Goal: Task Accomplishment & Management: Complete application form

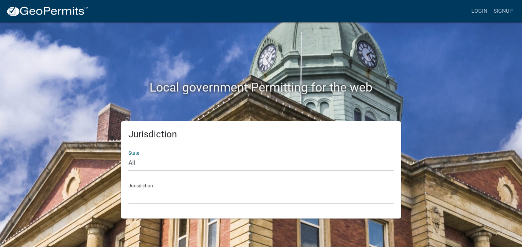
click at [136, 157] on select "All [US_STATE] [US_STATE] [US_STATE] [US_STATE] [US_STATE] [US_STATE] [US_STATE…" at bounding box center [260, 163] width 265 height 16
select select "[US_STATE]"
click at [128, 155] on select "All [US_STATE] [US_STATE] [US_STATE] [US_STATE] [US_STATE] [US_STATE] [US_STATE…" at bounding box center [260, 163] width 265 height 16
click at [135, 185] on div "Jurisdiction [GEOGRAPHIC_DATA], [US_STATE][PERSON_NAME][GEOGRAPHIC_DATA], [US_S…" at bounding box center [260, 190] width 265 height 27
click at [145, 185] on div "Jurisdiction [GEOGRAPHIC_DATA], [US_STATE][PERSON_NAME][GEOGRAPHIC_DATA], [US_S…" at bounding box center [260, 190] width 265 height 27
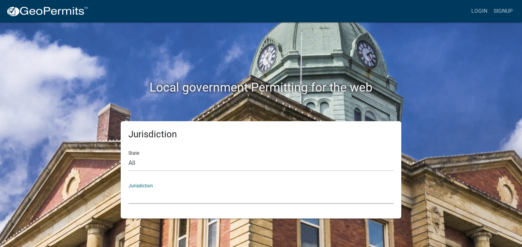
click at [145, 199] on select "[GEOGRAPHIC_DATA], [US_STATE][PERSON_NAME][GEOGRAPHIC_DATA], [US_STATE][PERSON_…" at bounding box center [260, 196] width 265 height 16
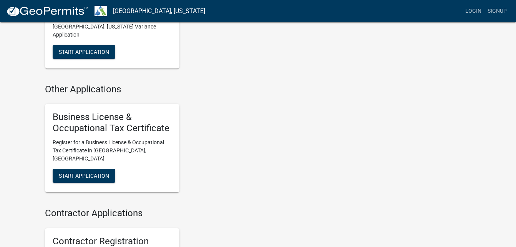
scroll to position [553, 0]
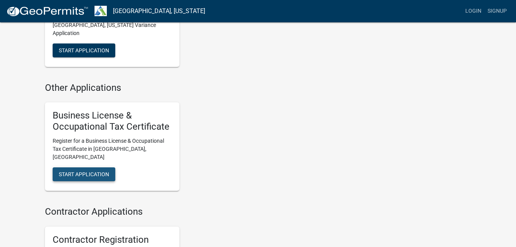
click at [101, 171] on span "Start Application" at bounding box center [84, 174] width 50 height 6
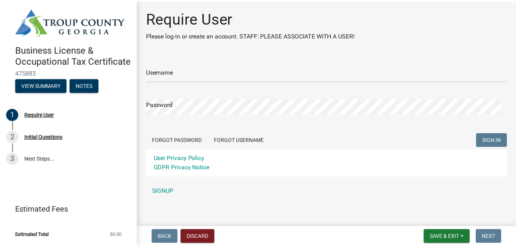
scroll to position [5, 0]
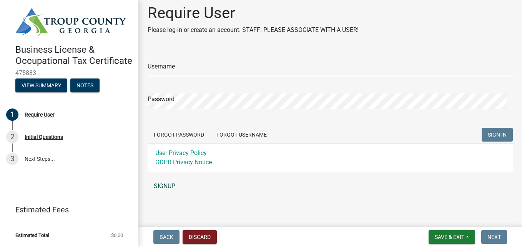
click at [167, 184] on link "SIGNUP" at bounding box center [330, 185] width 365 height 15
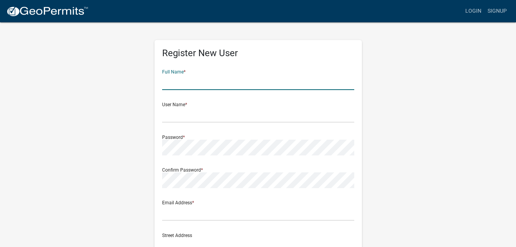
click at [197, 84] on input "text" at bounding box center [258, 82] width 192 height 16
type input "Cowenda Jefferson"
click at [416, 105] on div "Register New User Full Name * [PERSON_NAME] User Name * Password * Confirm Pass…" at bounding box center [258, 227] width 438 height 411
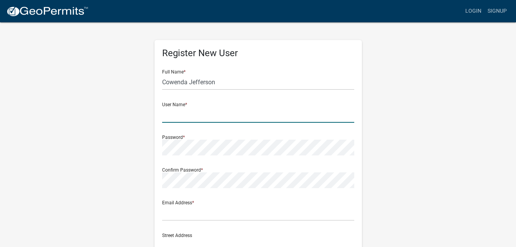
click at [183, 116] on input "text" at bounding box center [258, 115] width 192 height 16
type input "Cowenda"
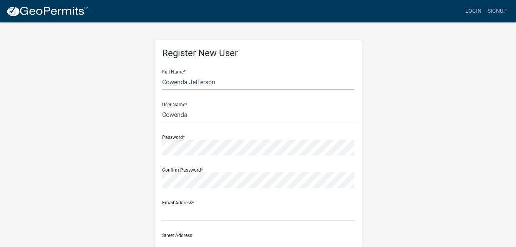
click at [514, 124] on wm-register-view "more_horiz Login Signup Register New User Full Name * [PERSON_NAME] User Name *…" at bounding box center [258, 216] width 516 height 433
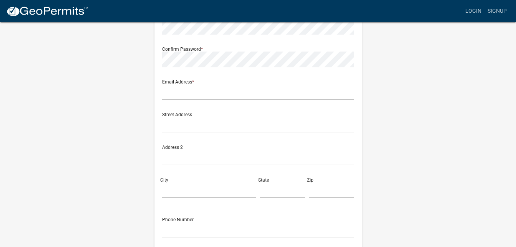
scroll to position [128, 0]
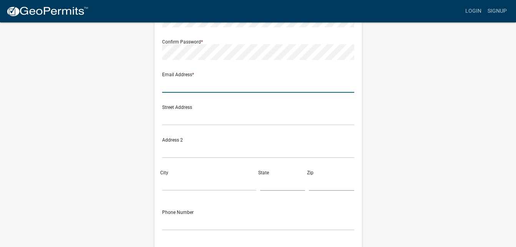
click at [183, 87] on input "text" at bounding box center [258, 85] width 192 height 16
click at [257, 80] on input "wis" at bounding box center [258, 85] width 192 height 16
type input "[EMAIL_ADDRESS][DOMAIN_NAME]"
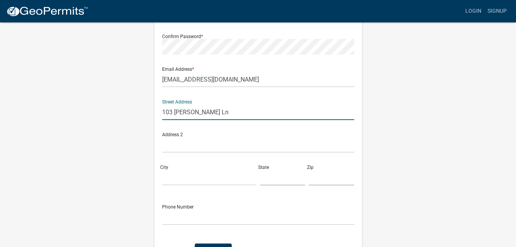
scroll to position [134, 0]
type input "103 [PERSON_NAME] Ln"
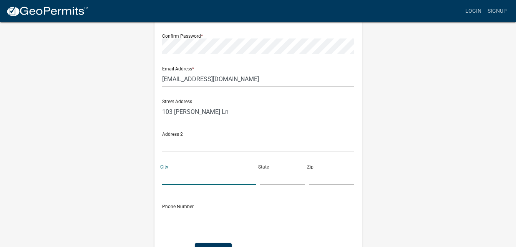
click at [175, 179] on input "City" at bounding box center [209, 177] width 94 height 16
type input "[GEOGRAPHIC_DATA]"
type input "GA"
type input "30230"
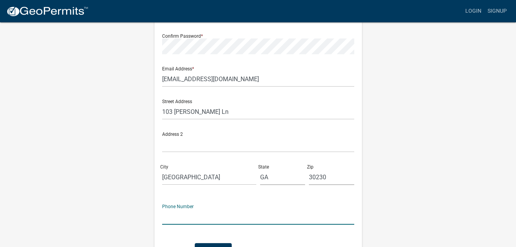
click at [176, 218] on input "text" at bounding box center [258, 217] width 192 height 16
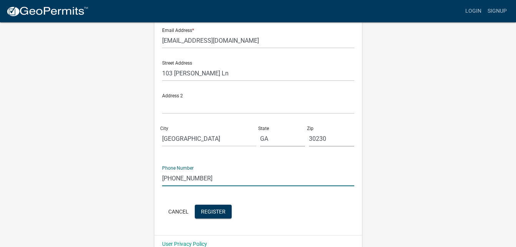
scroll to position [186, 0]
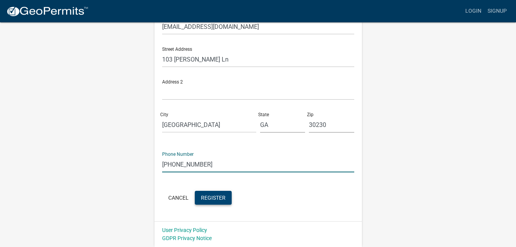
type input "[PHONE_NUMBER]"
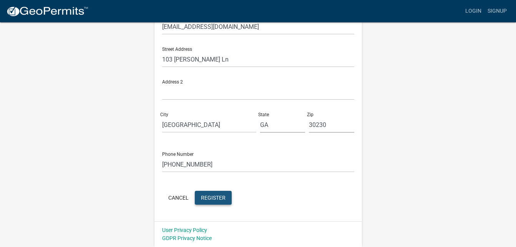
click at [209, 197] on span "Register" at bounding box center [213, 197] width 25 height 6
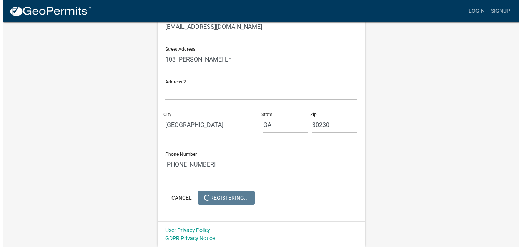
scroll to position [0, 0]
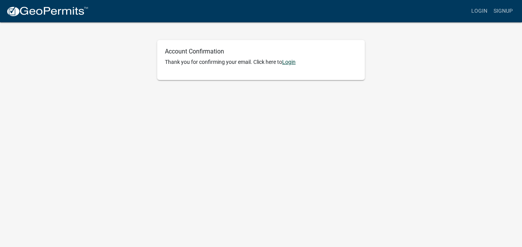
click at [291, 62] on link "Login" at bounding box center [288, 62] width 13 height 6
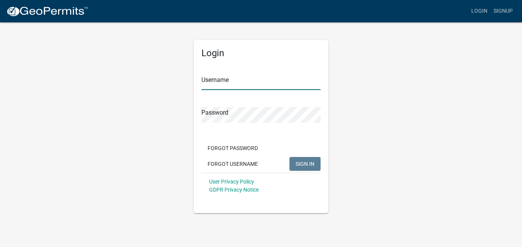
type input "Cowenda"
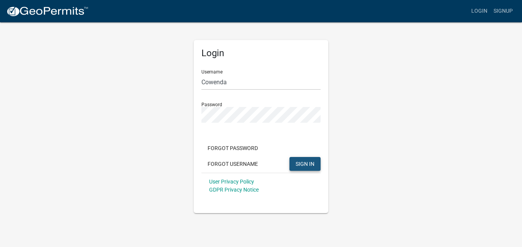
click at [298, 165] on span "SIGN IN" at bounding box center [305, 163] width 19 height 6
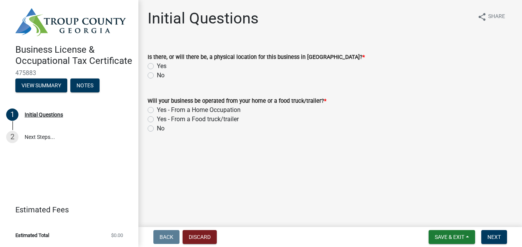
click at [157, 76] on label "No" at bounding box center [161, 75] width 8 height 9
click at [157, 76] on input "No" at bounding box center [159, 73] width 5 height 5
radio input "true"
click at [157, 111] on label "Yes - From a Home Occupation" at bounding box center [199, 109] width 84 height 9
click at [157, 110] on input "Yes - From a Home Occupation" at bounding box center [159, 107] width 5 height 5
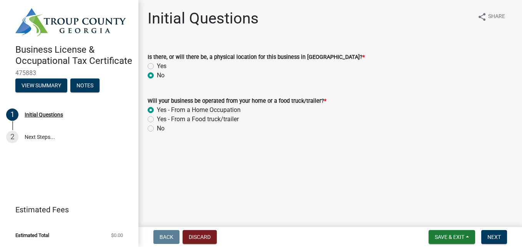
radio input "true"
click at [491, 237] on span "Next" at bounding box center [493, 237] width 13 height 6
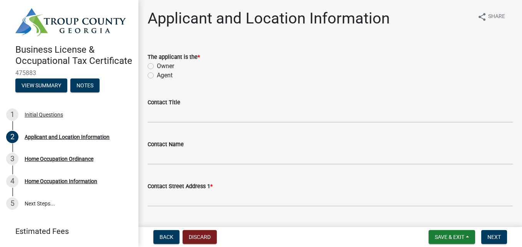
click at [157, 65] on label "Owner" at bounding box center [165, 65] width 17 height 9
click at [157, 65] on input "Owner" at bounding box center [159, 63] width 5 height 5
radio input "true"
click at [157, 76] on label "Agent" at bounding box center [165, 75] width 16 height 9
click at [157, 76] on input "Agent" at bounding box center [159, 73] width 5 height 5
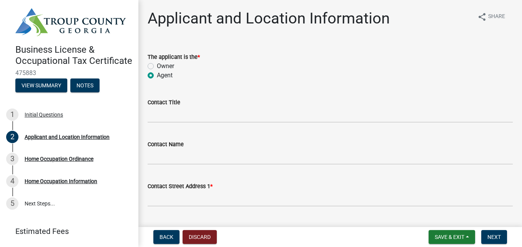
radio input "true"
click at [157, 66] on label "Owner" at bounding box center [165, 65] width 17 height 9
click at [157, 66] on input "Owner" at bounding box center [159, 63] width 5 height 5
radio input "true"
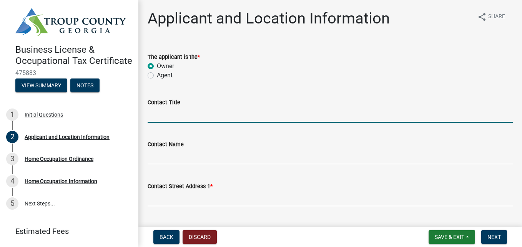
click at [168, 116] on input "Contact Title" at bounding box center [330, 115] width 365 height 16
click at [181, 116] on input "Director and Coach" at bounding box center [330, 115] width 365 height 16
click at [181, 116] on input "Director Coch" at bounding box center [330, 115] width 365 height 16
click at [240, 115] on input "Director, Coach, Counseler Coch" at bounding box center [330, 115] width 365 height 16
type input "Director"
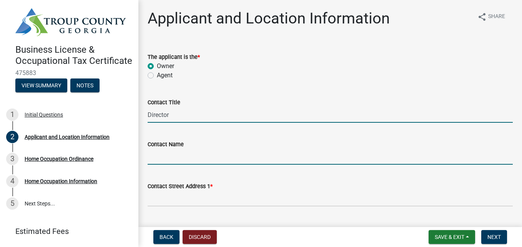
click at [211, 157] on input "Contact Name" at bounding box center [330, 157] width 365 height 16
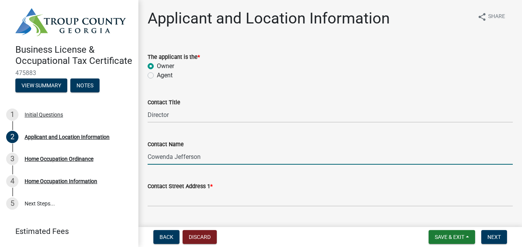
type input "Cowenda Jefferson"
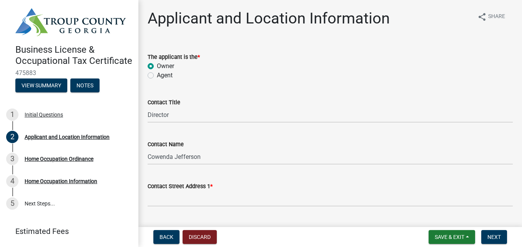
click at [314, 174] on div "Contact Street Address 1 *" at bounding box center [330, 189] width 365 height 36
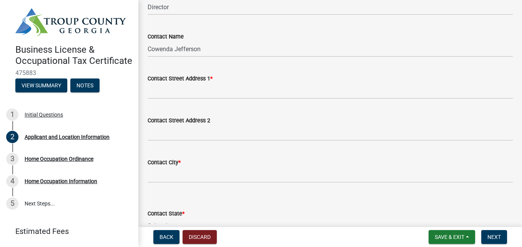
scroll to position [123, 0]
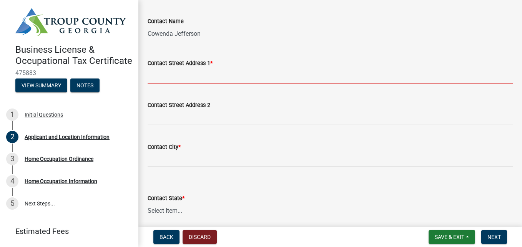
click at [192, 77] on input "Contact Street Address 1 *" at bounding box center [330, 76] width 365 height 16
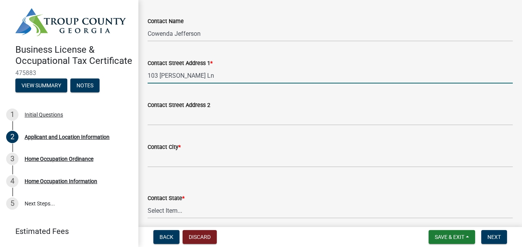
type input "103 [PERSON_NAME] Ln"
click at [367, 104] on div "Contact Street Address 2" at bounding box center [330, 104] width 365 height 9
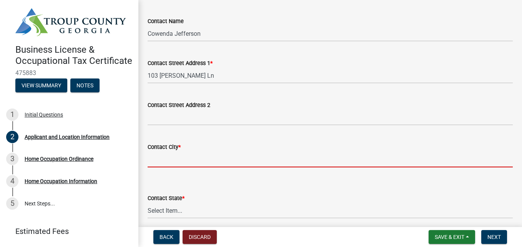
click at [170, 158] on input "Contact City *" at bounding box center [330, 159] width 365 height 16
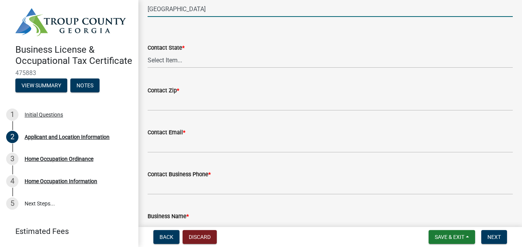
scroll to position [277, 0]
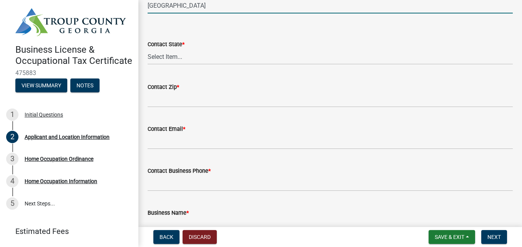
type input "[GEOGRAPHIC_DATA]"
click at [171, 56] on select "Select Item... Alabama Alaska Arizona Arkansas California Colorado Connecticut …" at bounding box center [330, 57] width 365 height 16
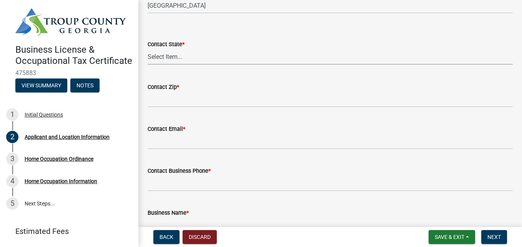
select select "GA"
click at [148, 49] on select "Select Item... Alabama Alaska Arizona Arkansas California Colorado Connecticut …" at bounding box center [330, 57] width 365 height 16
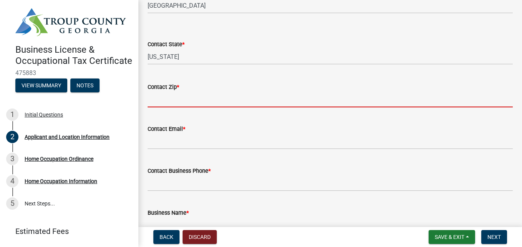
click at [163, 94] on input "Contact Zip *" at bounding box center [330, 99] width 365 height 16
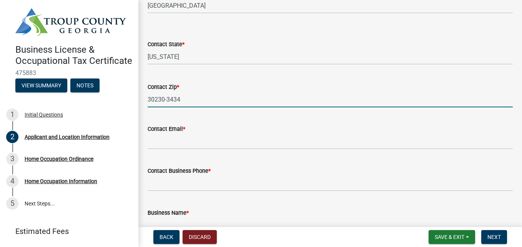
type input "30230-3434"
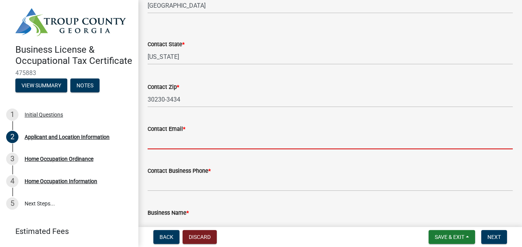
click at [153, 143] on input "Contact Email *" at bounding box center [330, 141] width 365 height 16
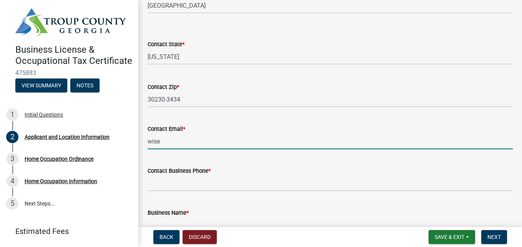
click at [269, 142] on input "wise" at bounding box center [330, 141] width 365 height 16
type input "[EMAIL_ADDRESS][DOMAIN_NAME]"
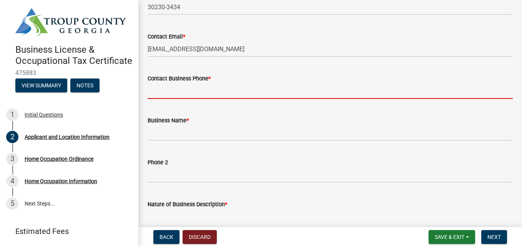
scroll to position [384, 0]
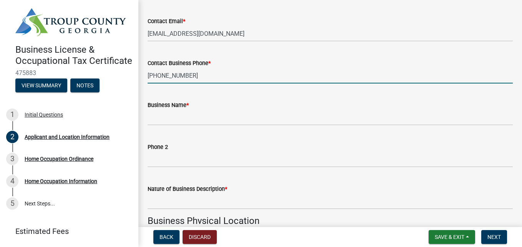
type input "[PHONE_NUMBER]"
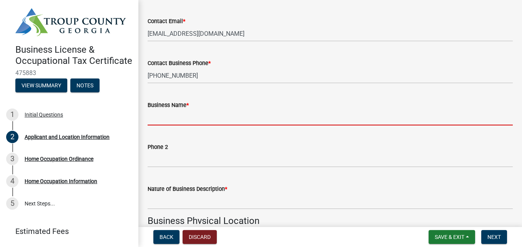
click at [177, 122] on input "Business Name *" at bounding box center [330, 118] width 365 height 16
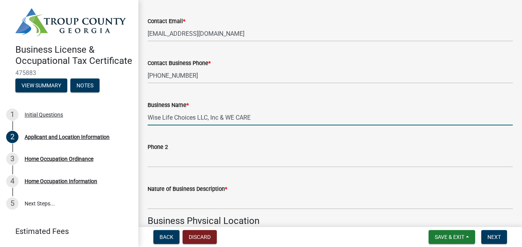
click at [252, 117] on input "Wise Life Choices LLC, Inc & WE CARE" at bounding box center [330, 118] width 365 height 16
type input "Wise Life Choices LLC"
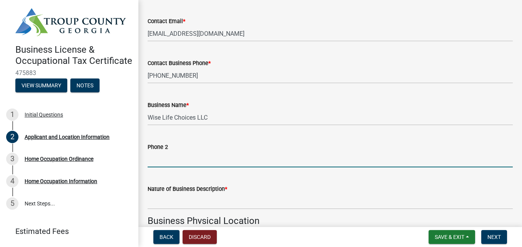
click at [392, 161] on input "Phone 2" at bounding box center [330, 159] width 365 height 16
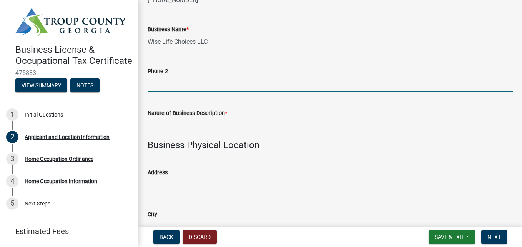
scroll to position [475, 0]
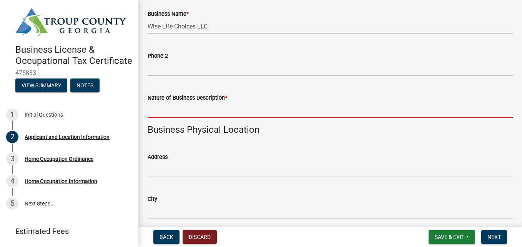
click at [174, 114] on input "Nature of Business Description *" at bounding box center [330, 110] width 365 height 16
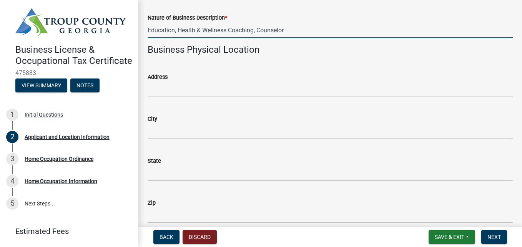
scroll to position [560, 0]
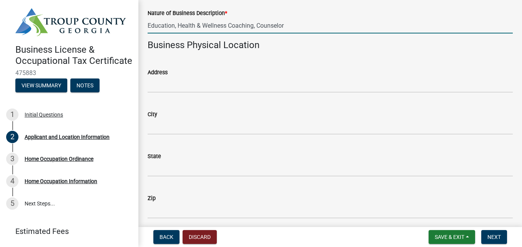
type input "Education, Health & Wellness Coaching, Counselor"
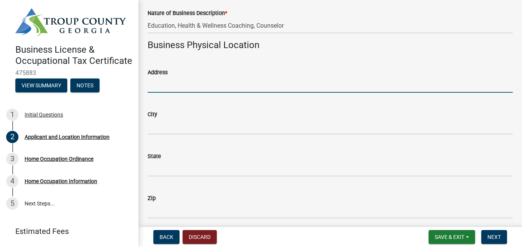
click at [189, 86] on input "Address" at bounding box center [330, 85] width 365 height 16
type input "NA"
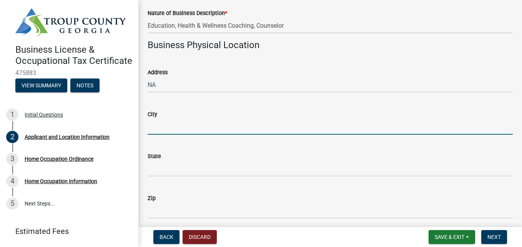
click at [173, 125] on input "City" at bounding box center [330, 127] width 365 height 16
type input "NA"
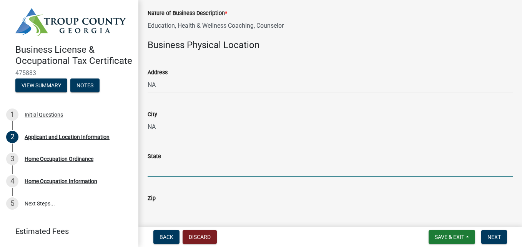
click at [162, 166] on input "State" at bounding box center [330, 169] width 365 height 16
type input "NA"
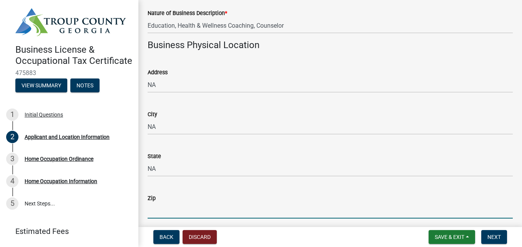
click at [156, 211] on input "Zip" at bounding box center [330, 211] width 365 height 16
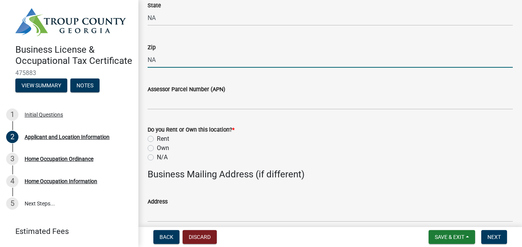
scroll to position [713, 0]
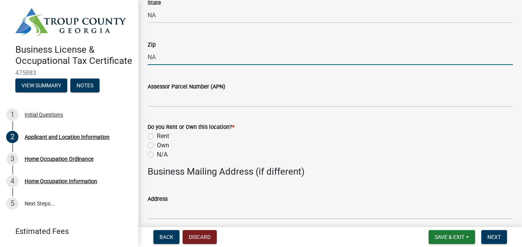
type input "NA"
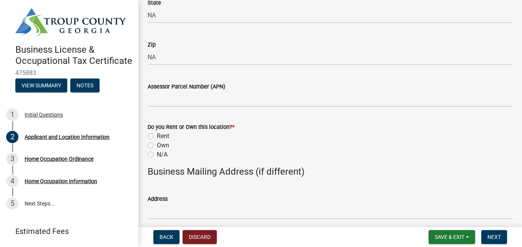
click at [157, 146] on label "Own" at bounding box center [163, 145] width 12 height 9
click at [157, 146] on input "Own" at bounding box center [159, 143] width 5 height 5
radio input "true"
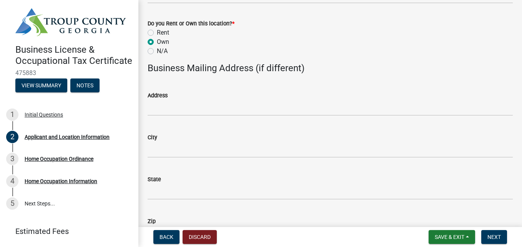
scroll to position [819, 0]
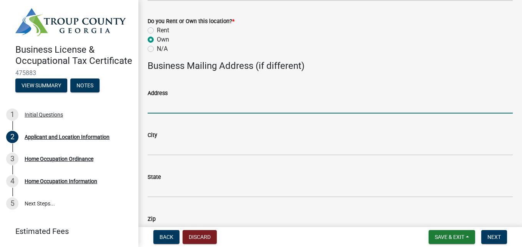
click at [177, 107] on input "Address" at bounding box center [330, 106] width 365 height 16
type input "p"
type input "P.O. Box 1982"
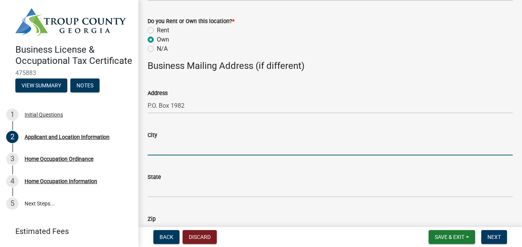
click at [171, 148] on input "City" at bounding box center [330, 148] width 365 height 16
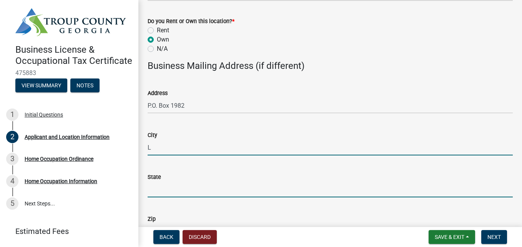
click at [175, 187] on input "State" at bounding box center [330, 189] width 365 height 16
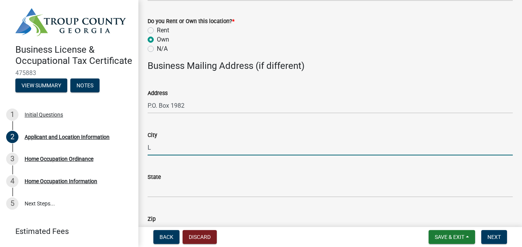
click at [154, 146] on input "L" at bounding box center [330, 148] width 365 height 16
type input "LaGrange"
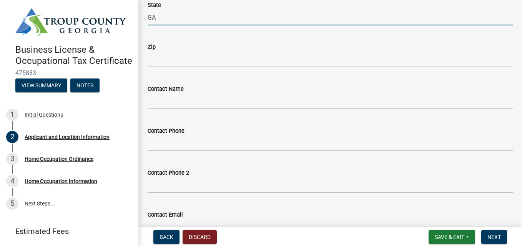
scroll to position [1012, 0]
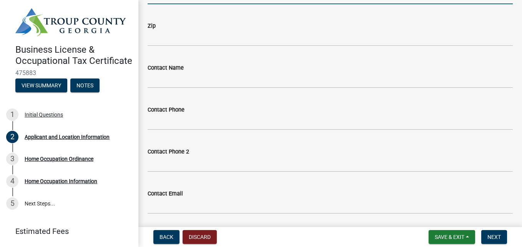
type input "GA"
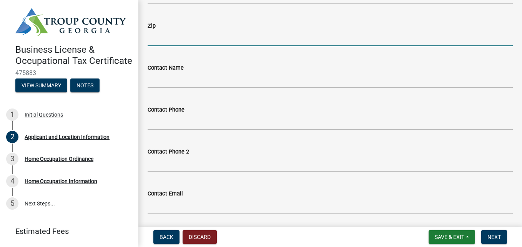
click at [179, 39] on input "Zip" at bounding box center [330, 38] width 365 height 16
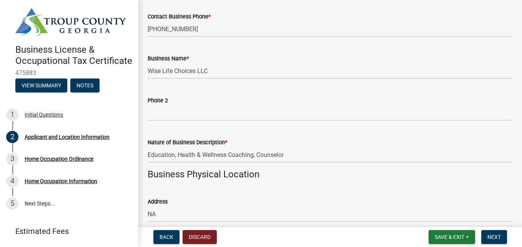
scroll to position [429, 0]
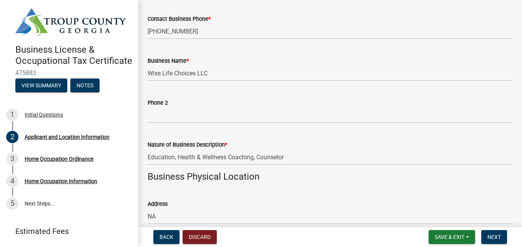
type input "30230-3434"
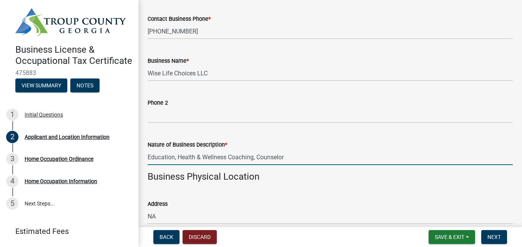
click at [256, 157] on input "Education, Health & Wellness Coaching, Counselor" at bounding box center [330, 157] width 365 height 16
click at [304, 158] on input "Education, Health & Wellness Coaching, Online Counselor" at bounding box center [330, 157] width 365 height 16
click at [256, 158] on input "Education, Health & Wellness Coaching, Online Counselor" at bounding box center [330, 157] width 365 height 16
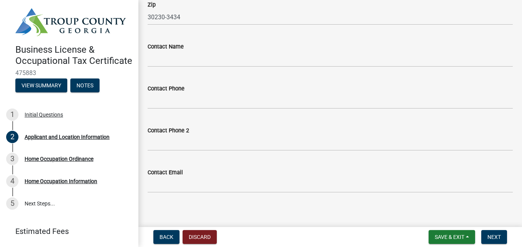
scroll to position [1038, 0]
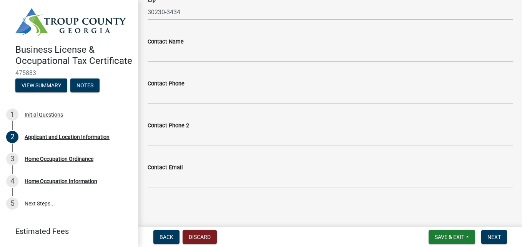
type input "Education, Health & Wellness Coaching and Online Counselor"
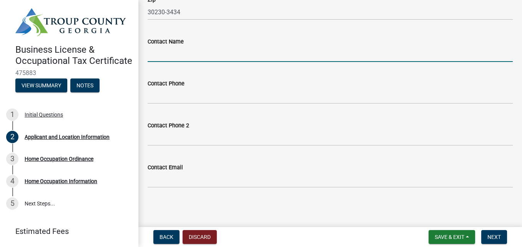
click at [170, 57] on input "Contact Name" at bounding box center [330, 54] width 365 height 16
type input "Cowenda Jefferson"
click at [297, 81] on div "Contact Phone" at bounding box center [330, 83] width 365 height 9
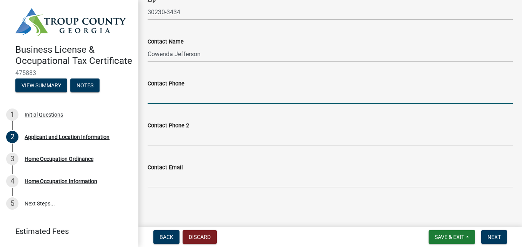
click at [183, 98] on input "Contact Phone" at bounding box center [330, 96] width 365 height 16
type input "7623239693"
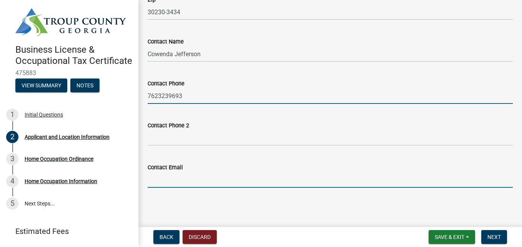
type input "[EMAIL_ADDRESS][DOMAIN_NAME]"
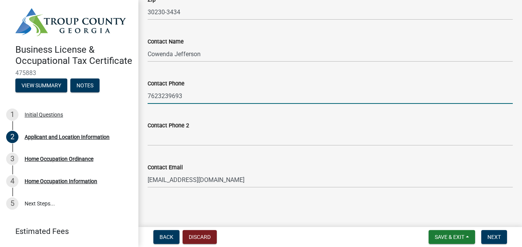
click at [157, 96] on input "7623239693" at bounding box center [330, 96] width 365 height 16
click at [169, 96] on input "762 3239693" at bounding box center [330, 96] width 365 height 16
type input "[PHONE_NUMBER]"
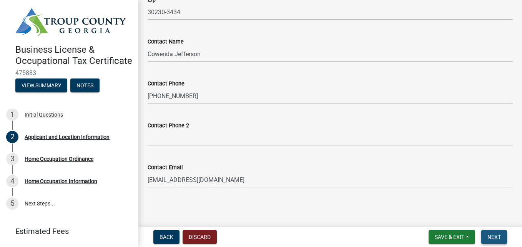
click at [497, 238] on span "Next" at bounding box center [493, 237] width 13 height 6
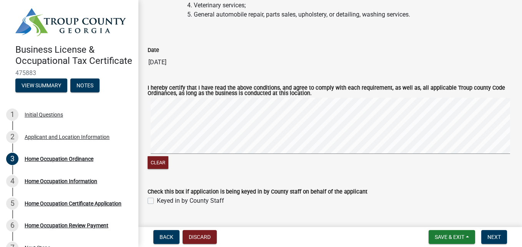
scroll to position [1921, 0]
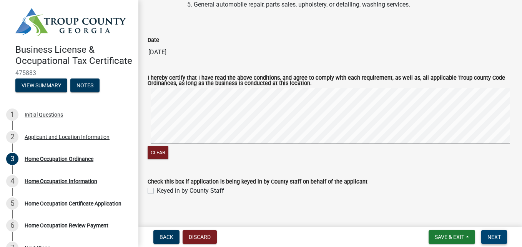
click at [492, 238] on span "Next" at bounding box center [493, 237] width 13 height 6
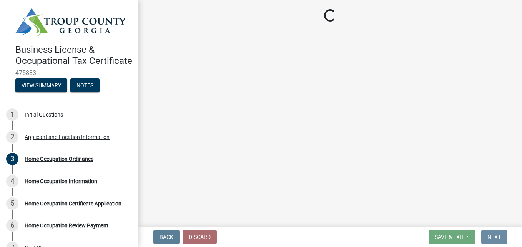
scroll to position [0, 0]
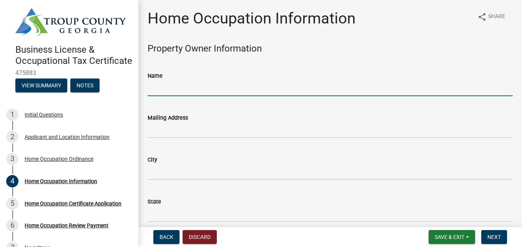
click at [199, 92] on input "Name" at bounding box center [330, 88] width 365 height 16
type input "Kevin and Cowenda Jefferson"
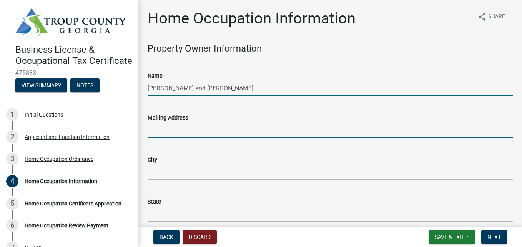
click at [171, 133] on input "Mailing Address" at bounding box center [330, 130] width 365 height 16
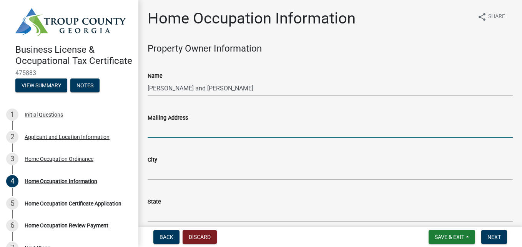
type input "C"
type input "103 [PERSON_NAME] Ln"
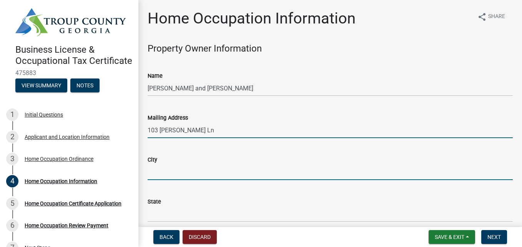
type input "[GEOGRAPHIC_DATA]"
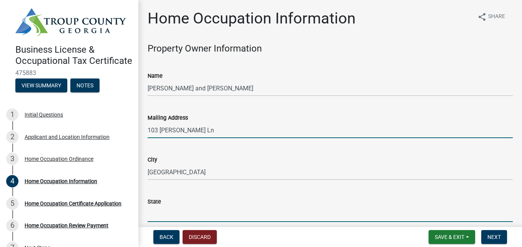
type input "GA"
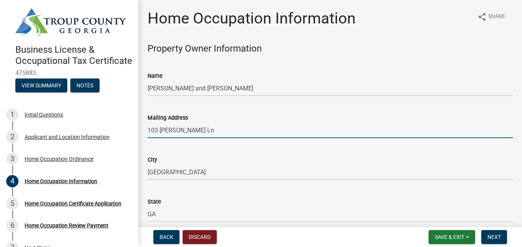
type input "30230"
type input "7623239693"
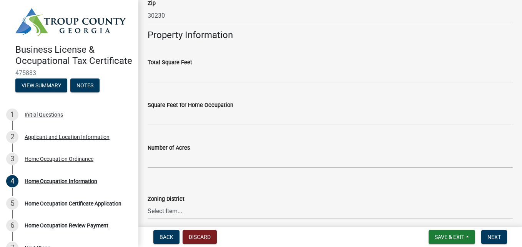
scroll to position [245, 0]
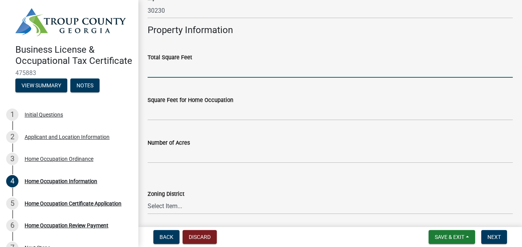
click at [176, 75] on input "text" at bounding box center [330, 70] width 365 height 16
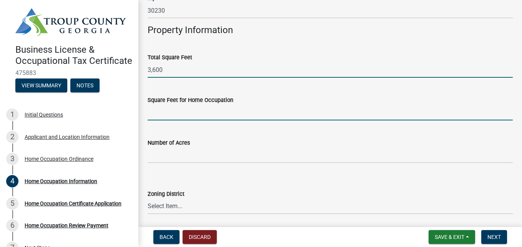
type input "3600"
click at [172, 113] on input "text" at bounding box center [330, 113] width 365 height 16
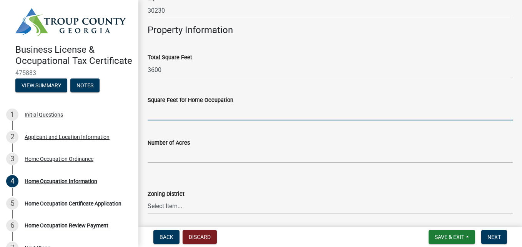
click at [172, 113] on input "text" at bounding box center [330, 113] width 365 height 16
type input "400"
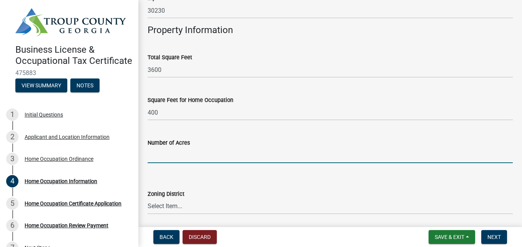
click at [168, 158] on input "Number of Acres" at bounding box center [330, 155] width 365 height 16
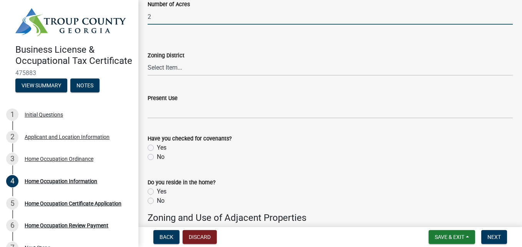
scroll to position [399, 0]
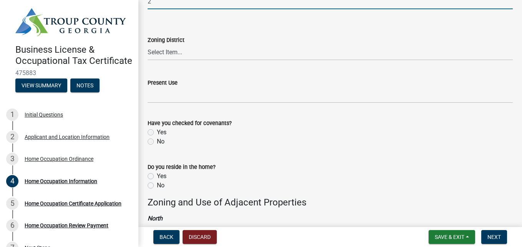
type input "2"
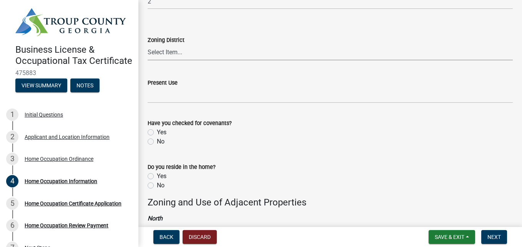
click at [170, 53] on select "Select Item... 01-AG 01-AGR 01-CRVP 01-GC 01-GI 01-LC 01-LR 01-LRR 01-MFR 01-MH…" at bounding box center [330, 53] width 365 height 16
click at [216, 41] on div "Zoning District" at bounding box center [330, 39] width 365 height 9
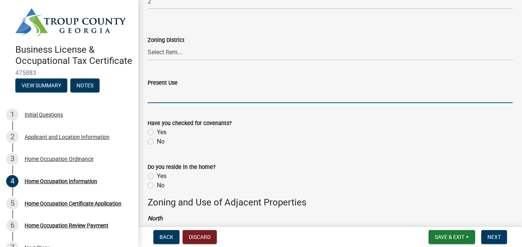
click at [178, 97] on input "Present Use" at bounding box center [330, 95] width 365 height 16
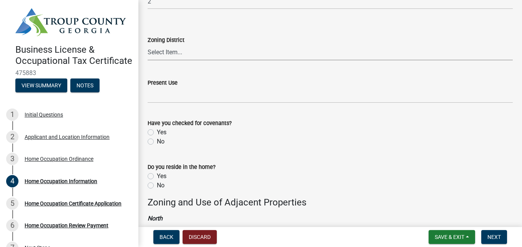
click at [174, 53] on select "Select Item... 01-AG 01-AGR 01-CRVP 01-GC 01-GI 01-LC 01-LR 01-LRR 01-MFR 01-MH…" at bounding box center [330, 53] width 365 height 16
click at [214, 57] on select "Select Item... 01-AG 01-AGR 01-CRVP 01-GC 01-GI 01-LC 01-LR 01-LRR 01-MFR 01-MH…" at bounding box center [330, 53] width 365 height 16
click at [494, 42] on div "Zoning District" at bounding box center [330, 39] width 365 height 9
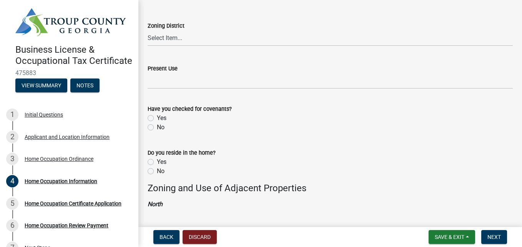
scroll to position [424, 0]
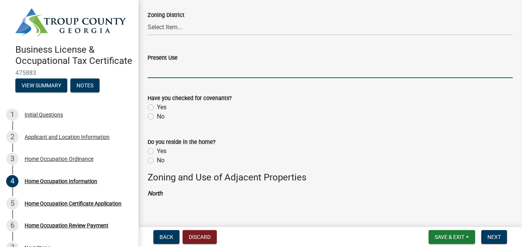
click at [173, 71] on input "Present Use" at bounding box center [330, 70] width 365 height 16
click at [173, 71] on input "s" at bounding box center [330, 70] width 365 height 16
type input "same as above"
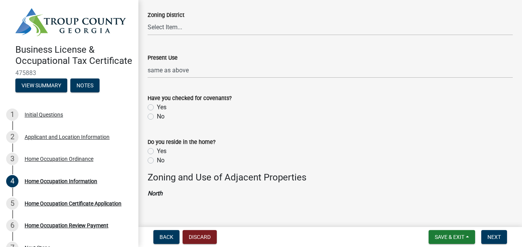
click at [157, 108] on label "Yes" at bounding box center [162, 107] width 10 height 9
click at [157, 108] on input "Yes" at bounding box center [159, 105] width 5 height 5
radio input "true"
click at [157, 149] on label "Yes" at bounding box center [162, 150] width 10 height 9
click at [157, 149] on input "Yes" at bounding box center [159, 148] width 5 height 5
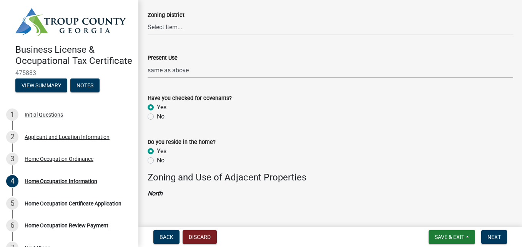
radio input "true"
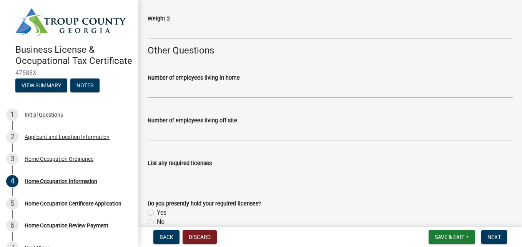
scroll to position [1227, 0]
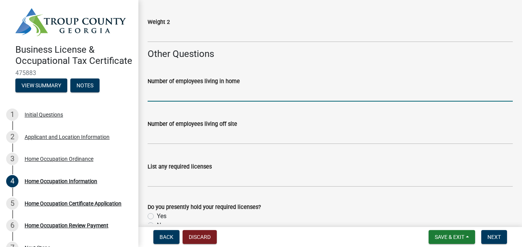
click at [176, 96] on input "text" at bounding box center [330, 94] width 365 height 16
type input "0"
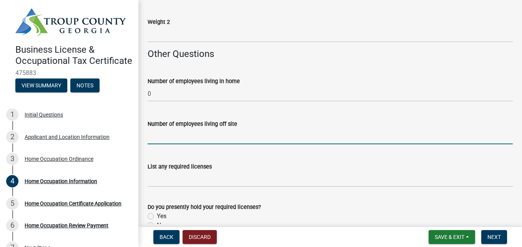
click at [170, 138] on input "text" at bounding box center [330, 136] width 365 height 16
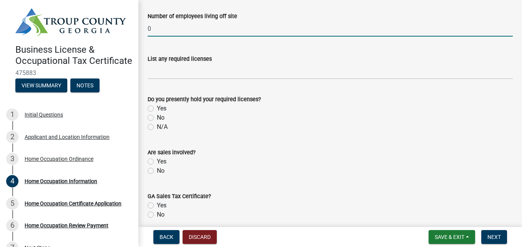
scroll to position [1342, 0]
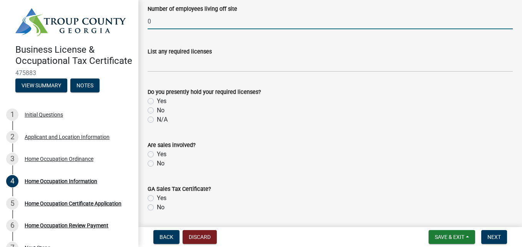
type input "0"
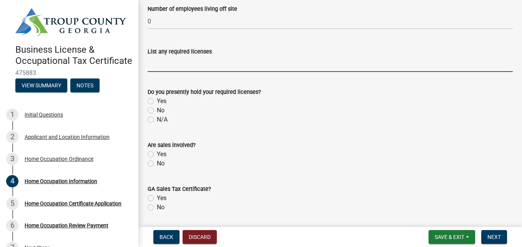
click at [183, 68] on input "List any required licenses" at bounding box center [330, 64] width 365 height 16
type input "P"
click at [220, 65] on input "LPC, Coaching Certificate, Ordination" at bounding box center [330, 64] width 365 height 16
type input "LPC, Coaching Certificate, Teacher Ordination"
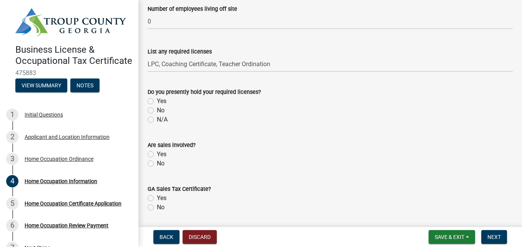
click at [157, 101] on label "Yes" at bounding box center [162, 100] width 10 height 9
click at [157, 101] on input "Yes" at bounding box center [159, 98] width 5 height 5
radio input "true"
click at [157, 164] on label "No" at bounding box center [161, 163] width 8 height 9
click at [157, 164] on input "No" at bounding box center [159, 161] width 5 height 5
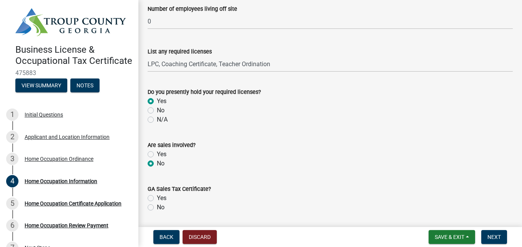
radio input "true"
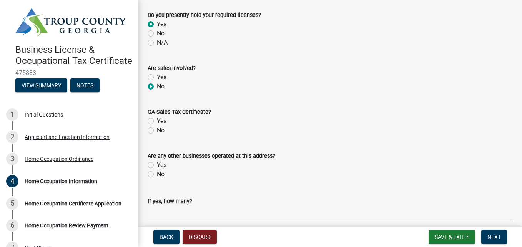
scroll to position [1435, 0]
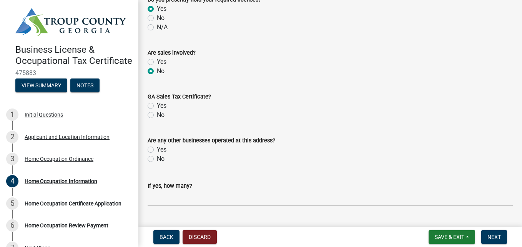
click at [157, 116] on label "No" at bounding box center [161, 114] width 8 height 9
click at [157, 115] on input "No" at bounding box center [159, 112] width 5 height 5
radio input "true"
click at [157, 158] on label "No" at bounding box center [161, 158] width 8 height 9
click at [157, 158] on input "No" at bounding box center [159, 156] width 5 height 5
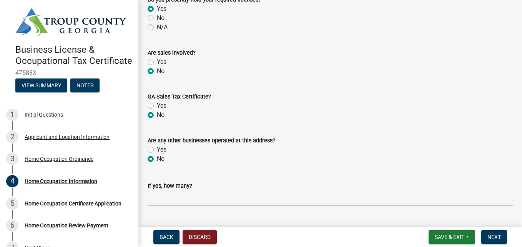
radio input "true"
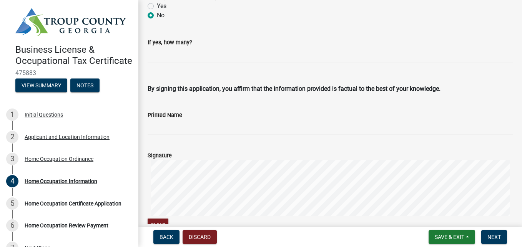
scroll to position [1598, 0]
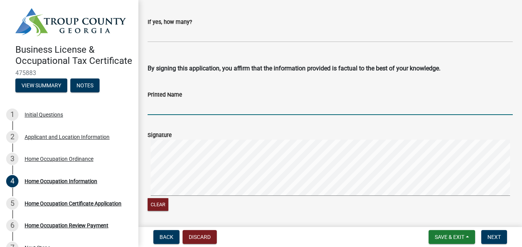
click at [171, 106] on input "Printed Name" at bounding box center [330, 107] width 365 height 16
type input "Cowenda Jefferson"
click at [163, 206] on button "Clear" at bounding box center [158, 204] width 21 height 13
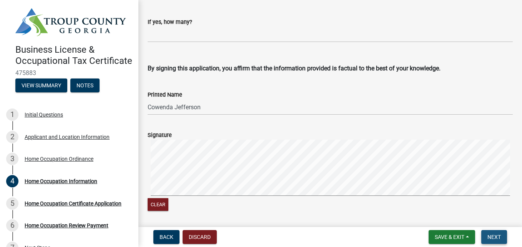
click at [487, 239] on span "Next" at bounding box center [493, 237] width 13 height 6
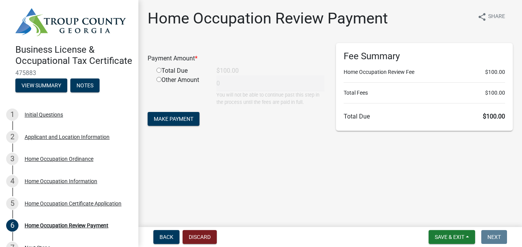
click at [159, 70] on input "radio" at bounding box center [158, 70] width 5 height 5
radio input "true"
type input "100"
click at [170, 119] on span "Make Payment" at bounding box center [174, 119] width 40 height 6
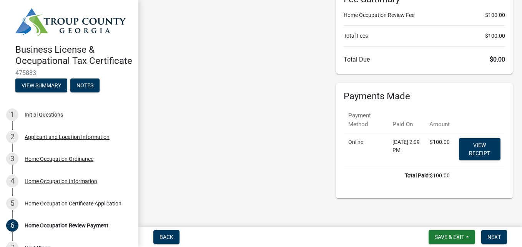
scroll to position [61, 0]
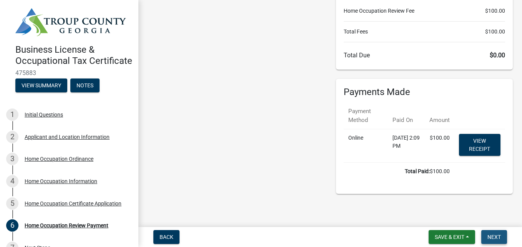
click at [498, 238] on span "Next" at bounding box center [493, 237] width 13 height 6
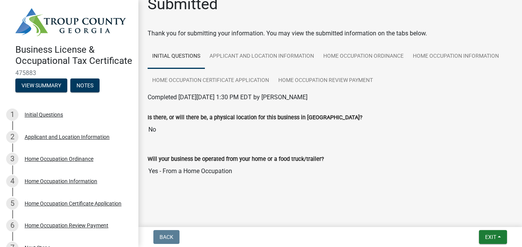
scroll to position [15, 0]
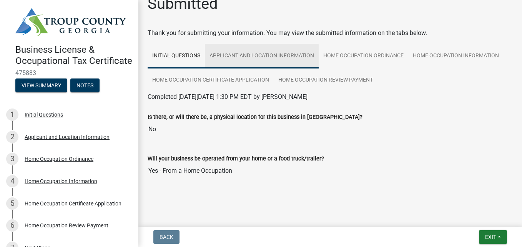
click at [260, 53] on link "Applicant and Location Information" at bounding box center [262, 56] width 114 height 25
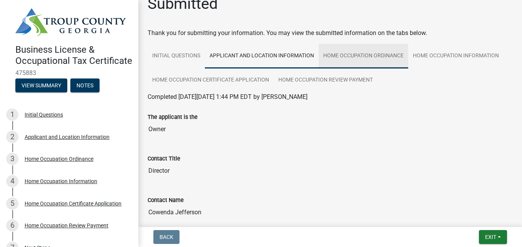
click at [356, 54] on link "Home Occupation Ordinance" at bounding box center [364, 56] width 90 height 25
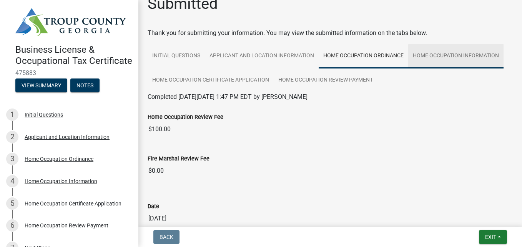
click at [443, 55] on link "Home Occupation Information" at bounding box center [455, 56] width 95 height 25
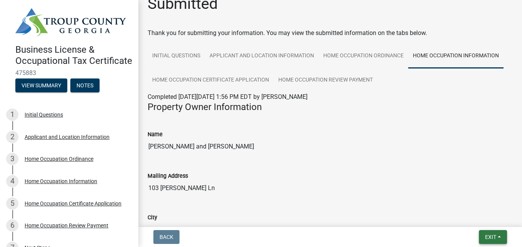
click at [489, 236] on span "Exit" at bounding box center [490, 237] width 11 height 6
click at [477, 216] on button "Save & Exit" at bounding box center [475, 217] width 61 height 18
